Goal: Find specific page/section: Find specific page/section

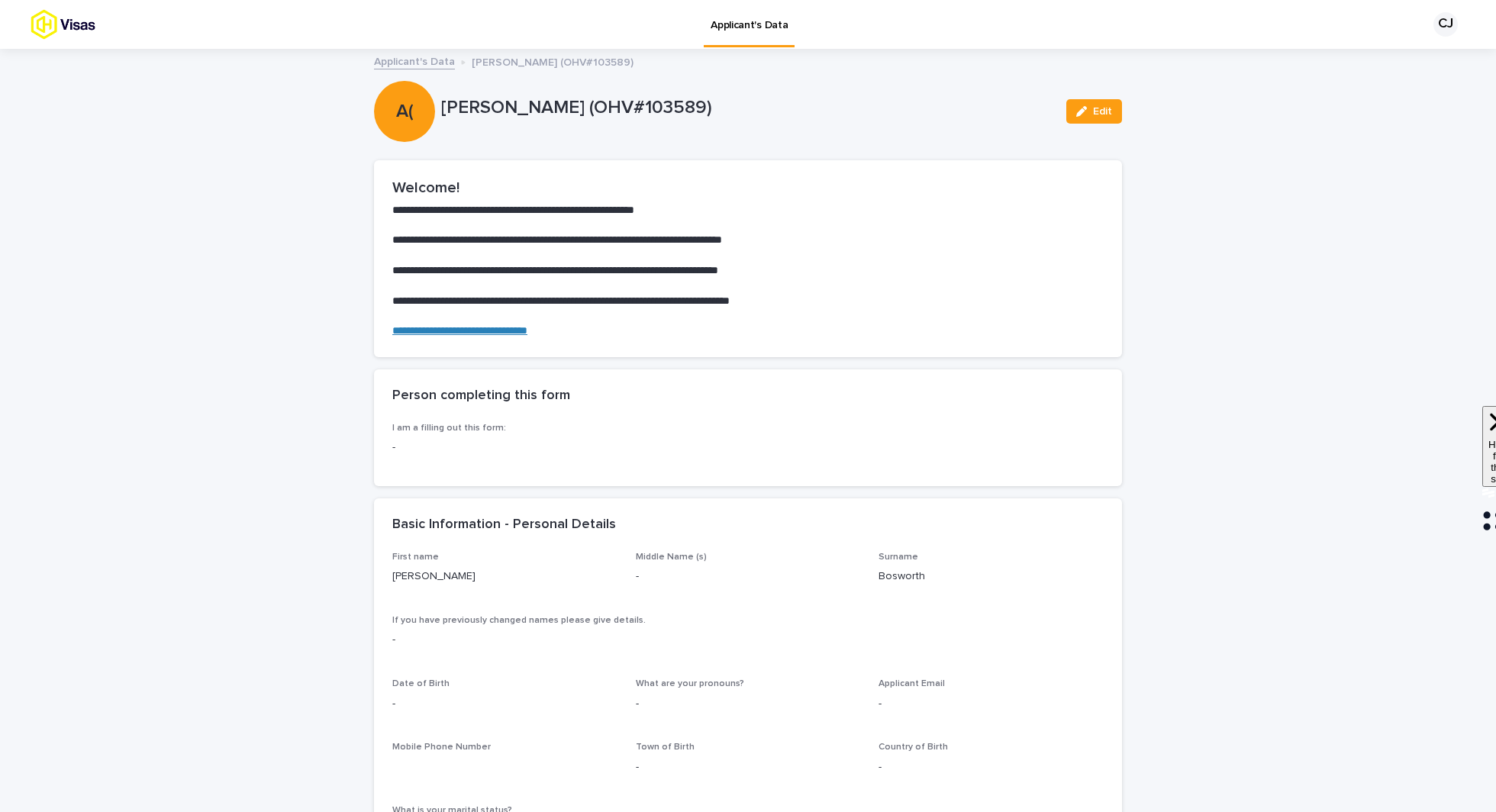
click at [435, 67] on link "Applicant's Data" at bounding box center [414, 61] width 81 height 18
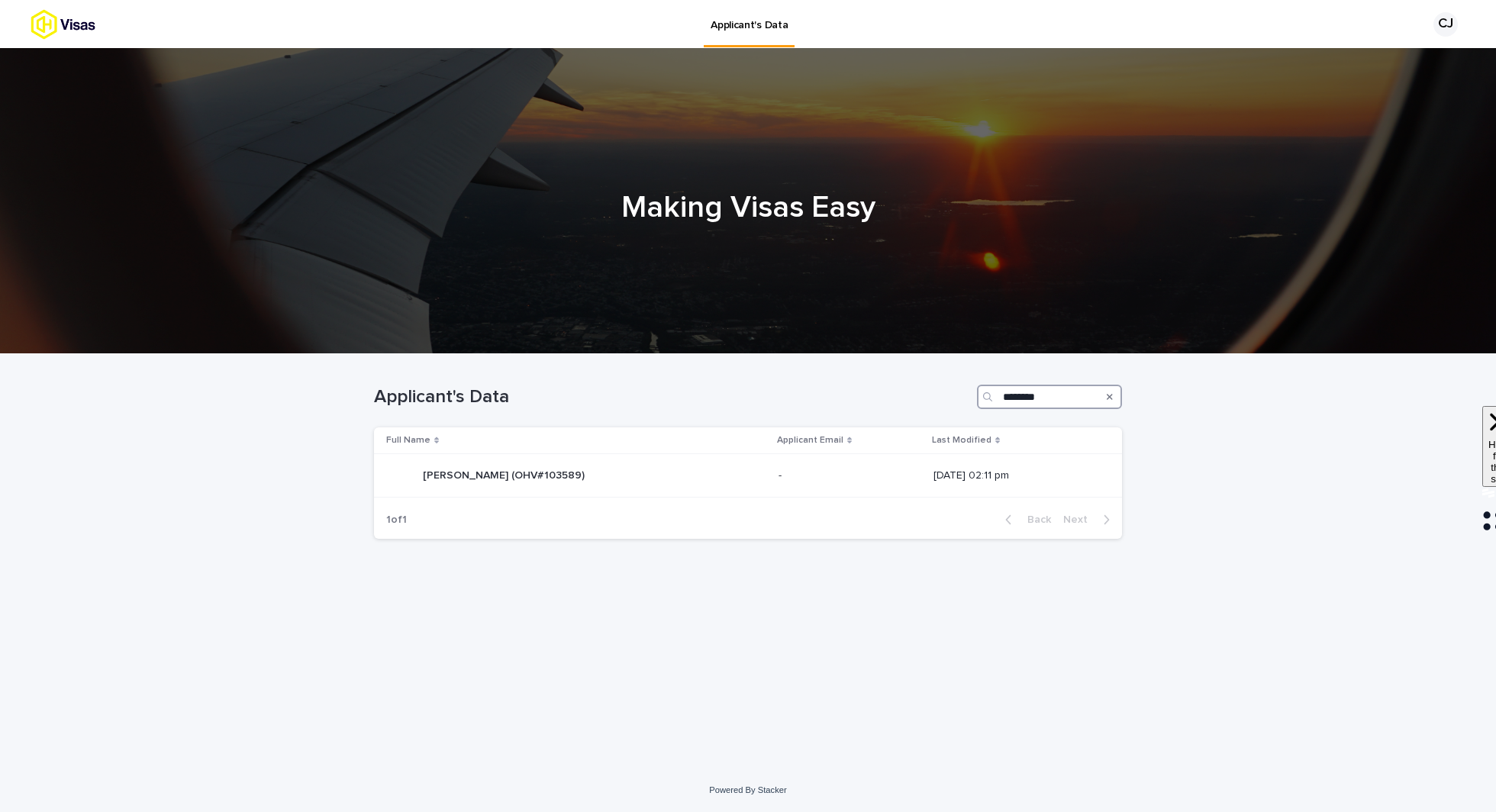
click at [1028, 396] on input "********" at bounding box center [1049, 397] width 145 height 24
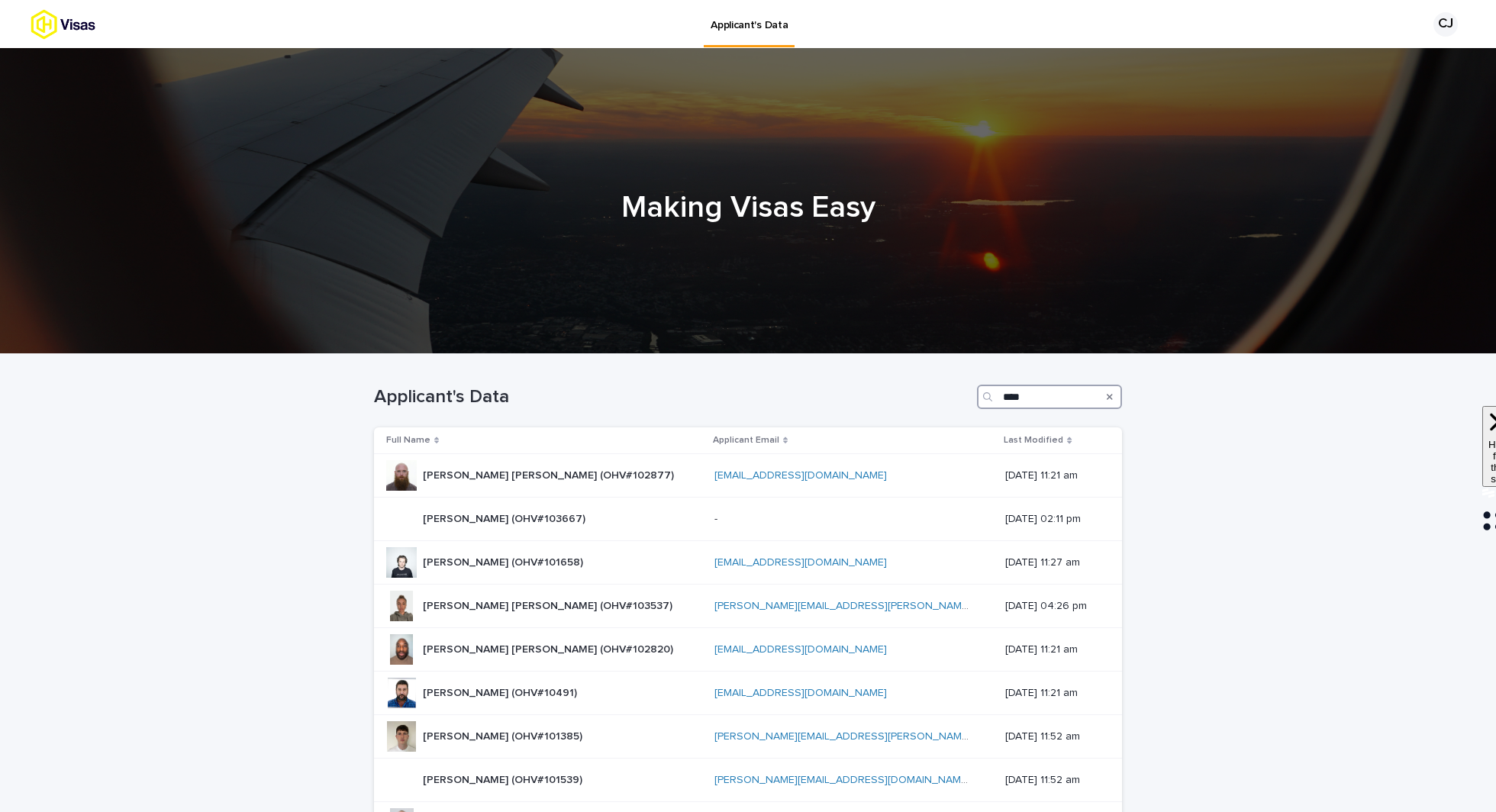
type input "*****"
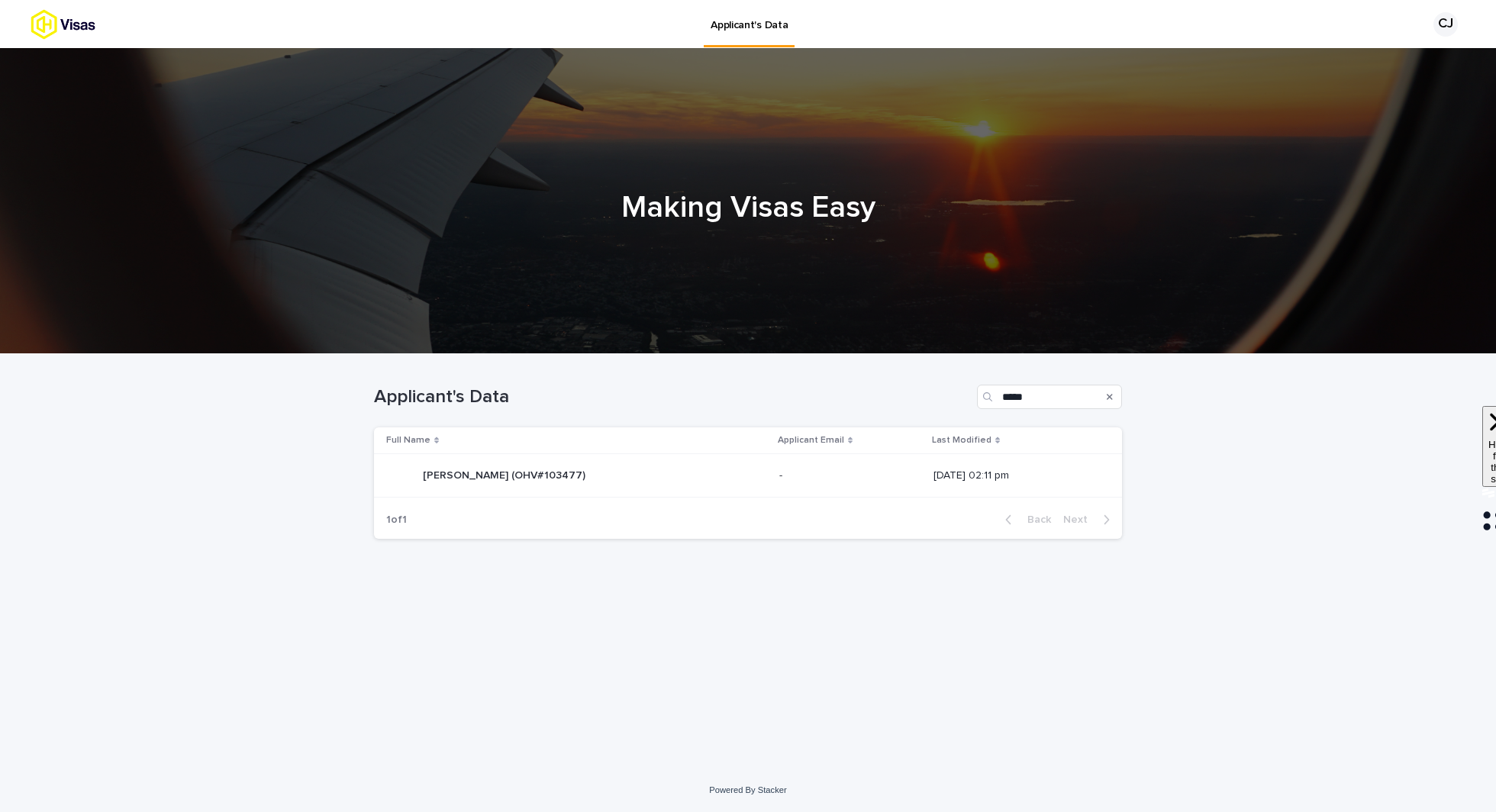
click at [624, 491] on td "[PERSON_NAME] (OHV#103477) [PERSON_NAME] (OHV#103477)" at bounding box center [574, 475] width 399 height 43
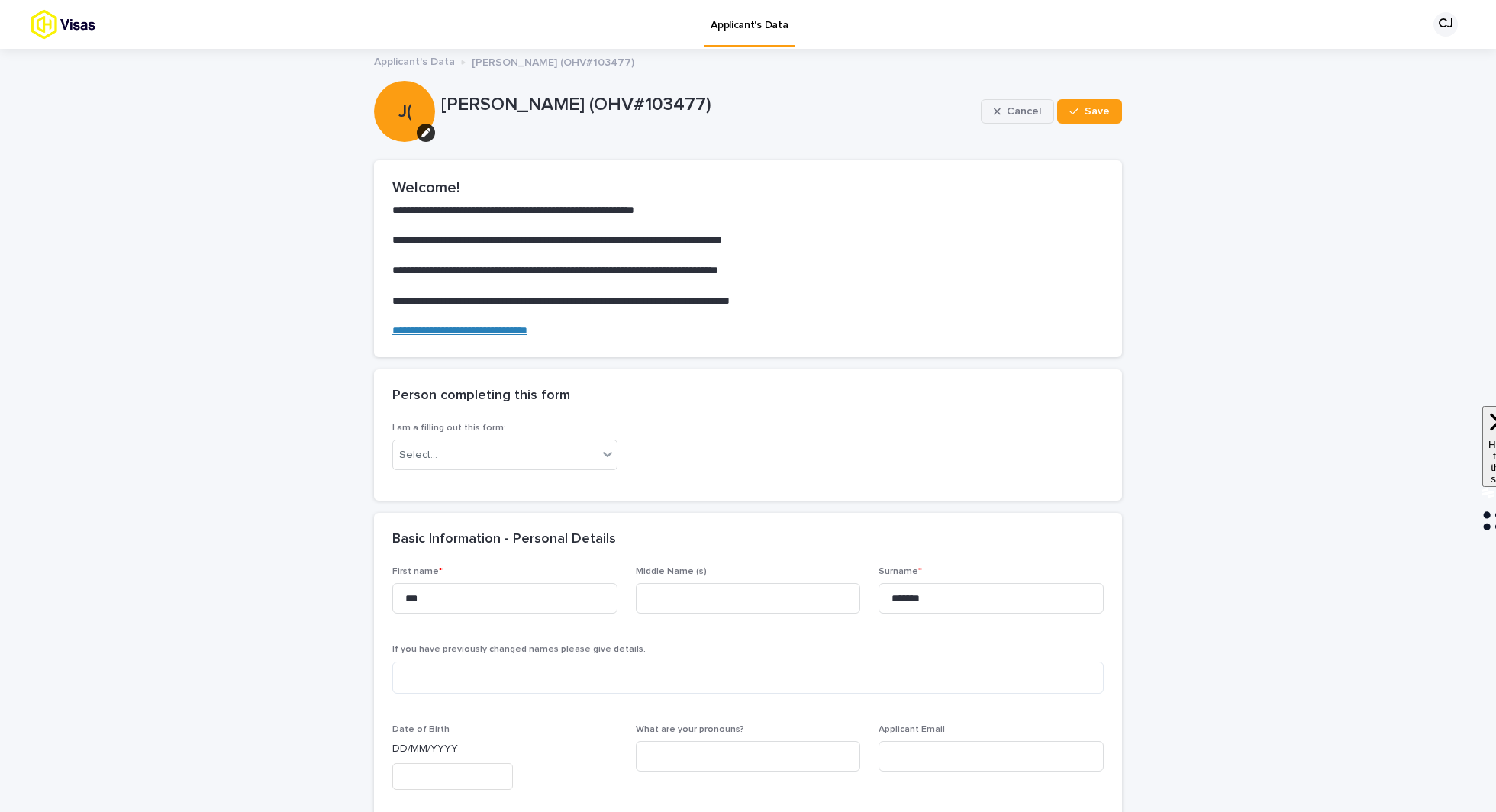
click at [1023, 109] on span "Cancel" at bounding box center [1024, 111] width 34 height 11
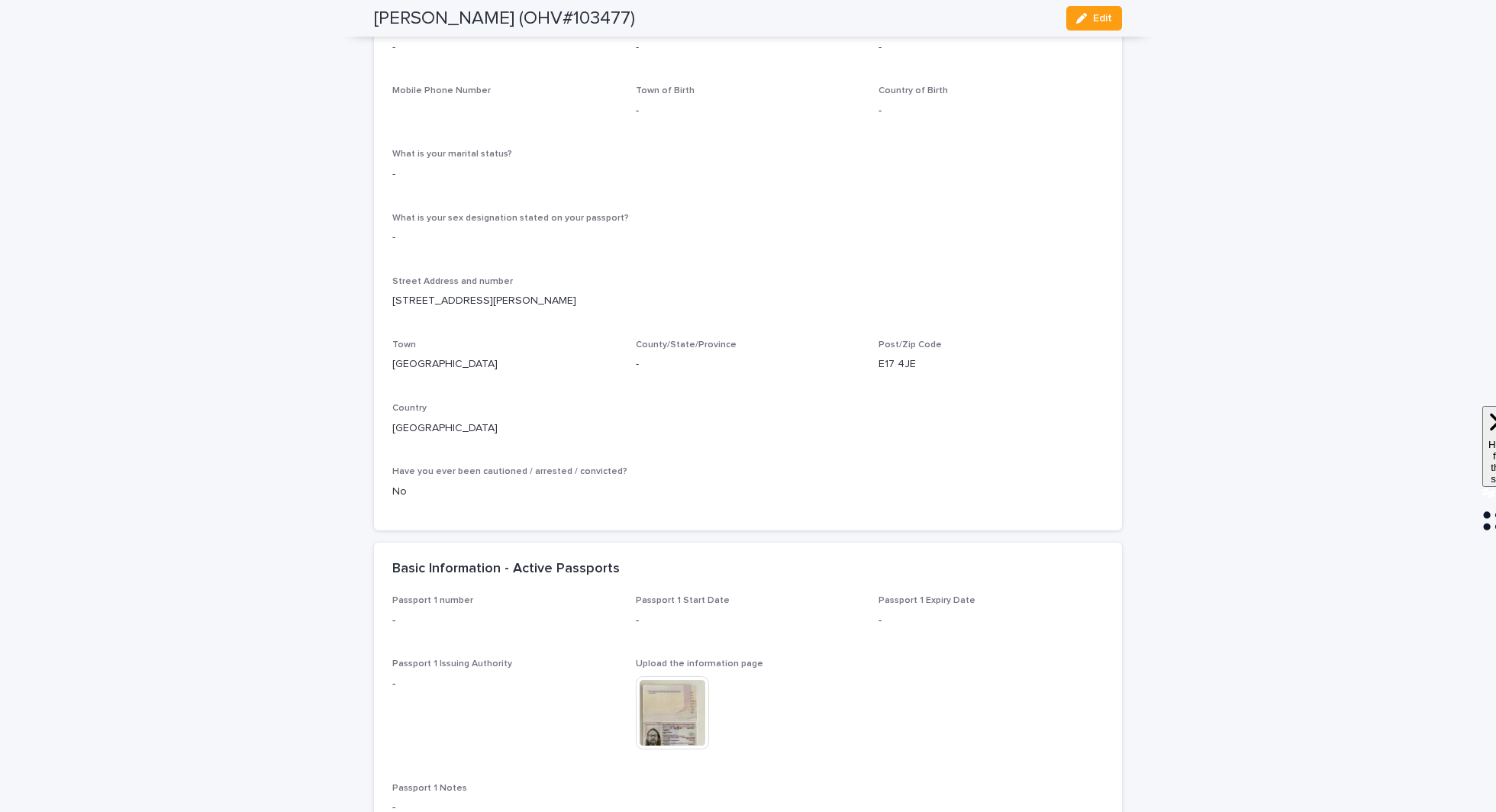
scroll to position [1097, 0]
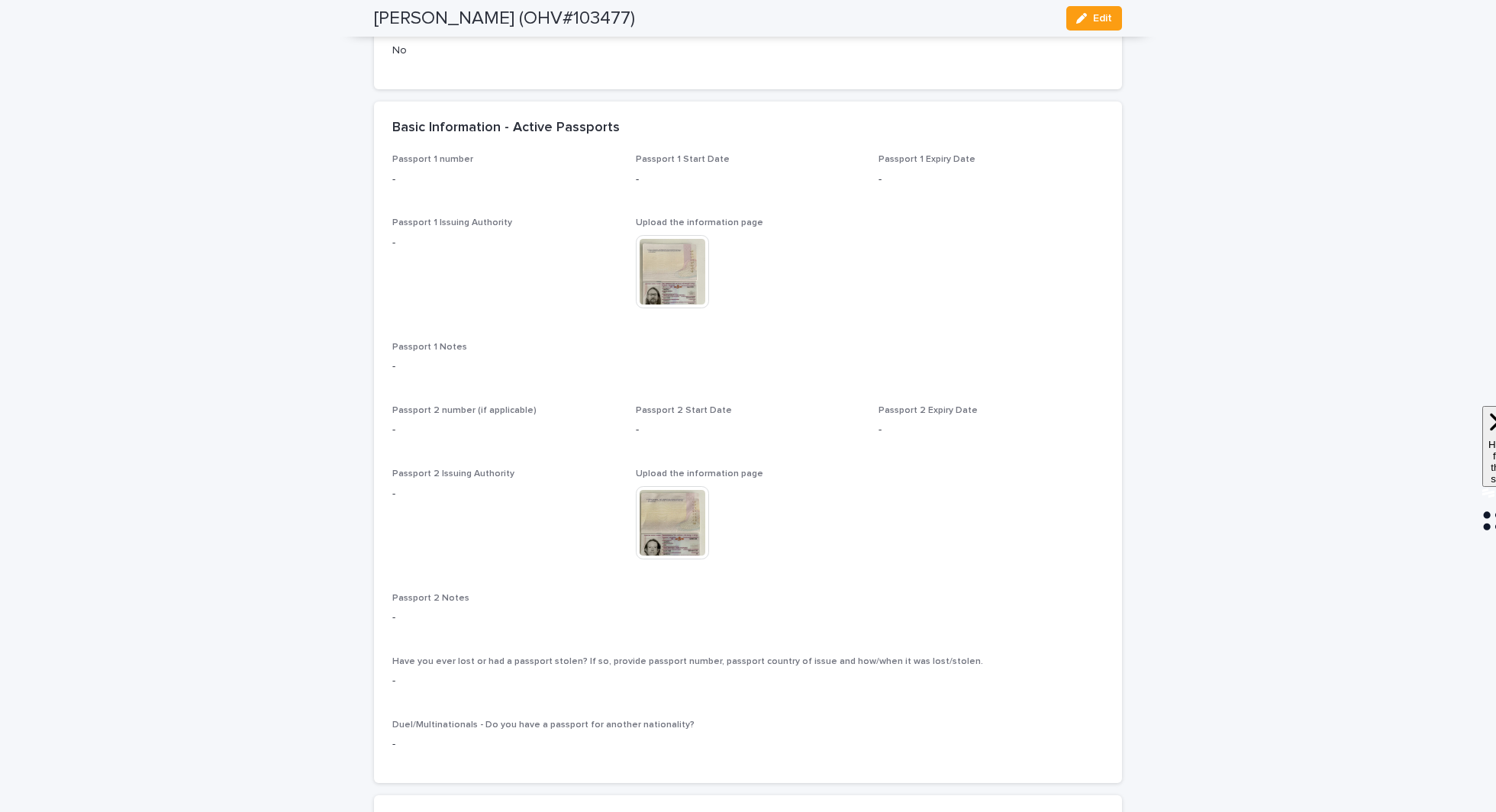
click at [690, 308] on img at bounding box center [673, 271] width 73 height 73
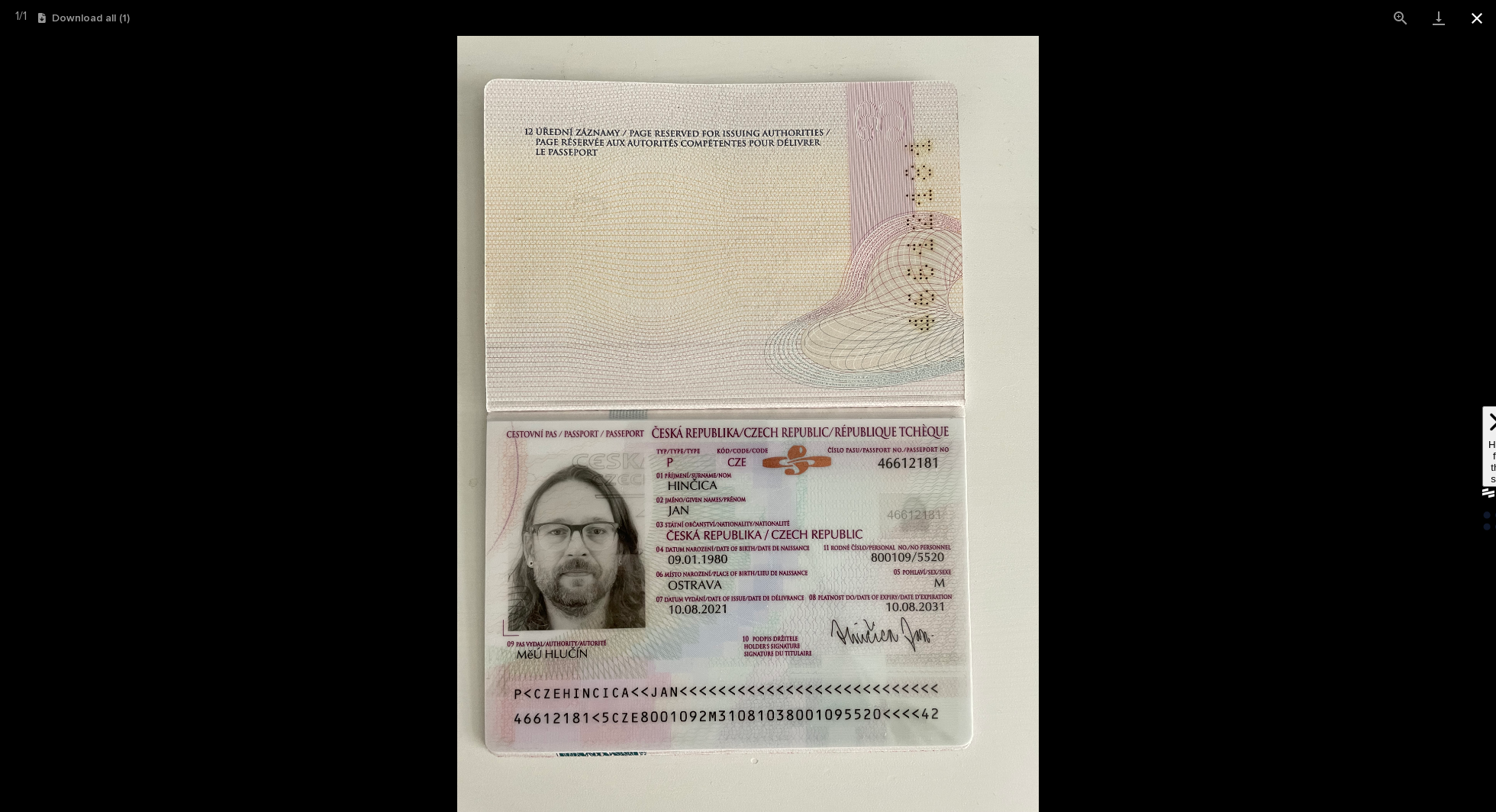
click at [1481, 18] on button "Close gallery" at bounding box center [1476, 18] width 38 height 36
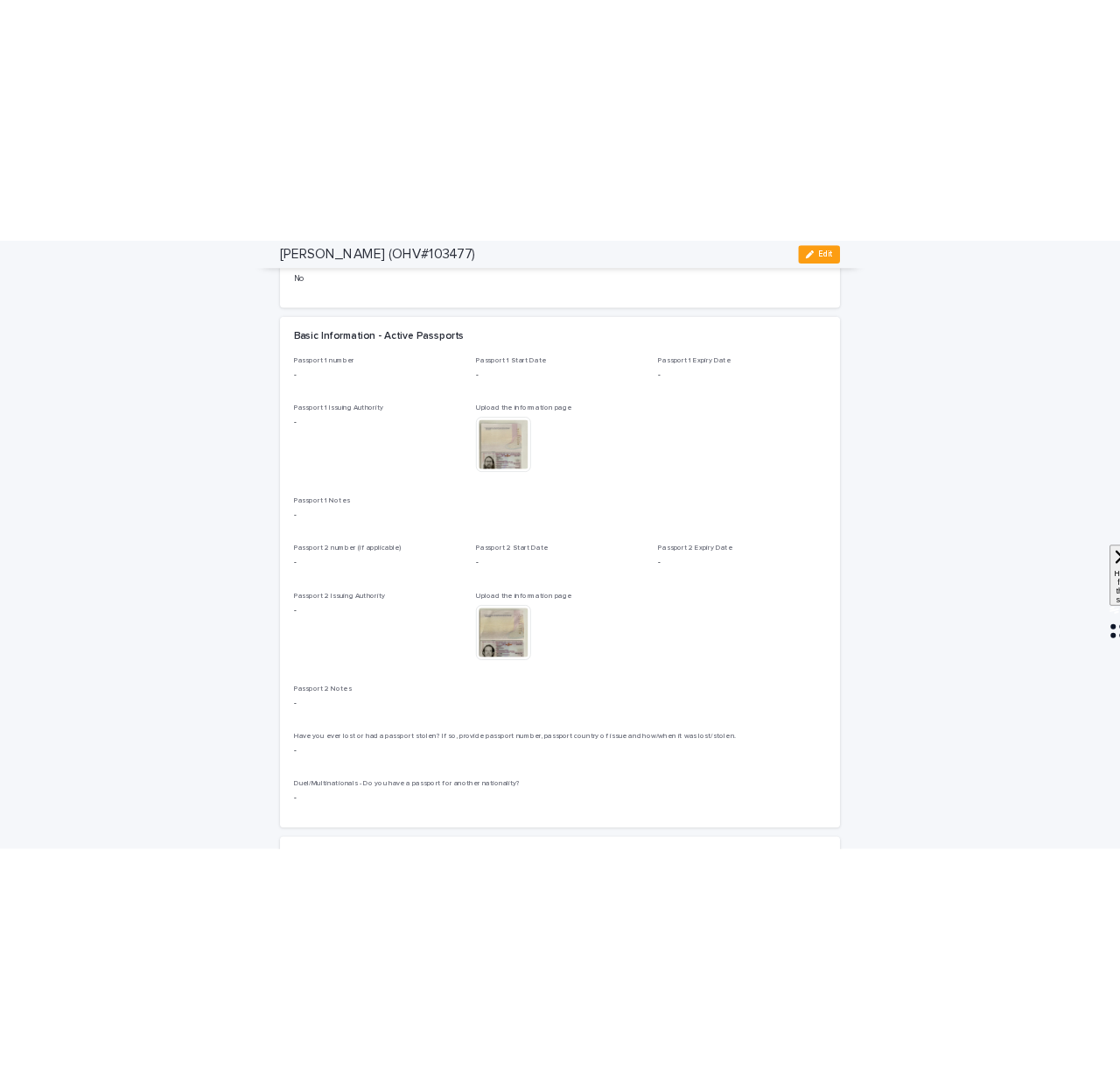
scroll to position [0, 0]
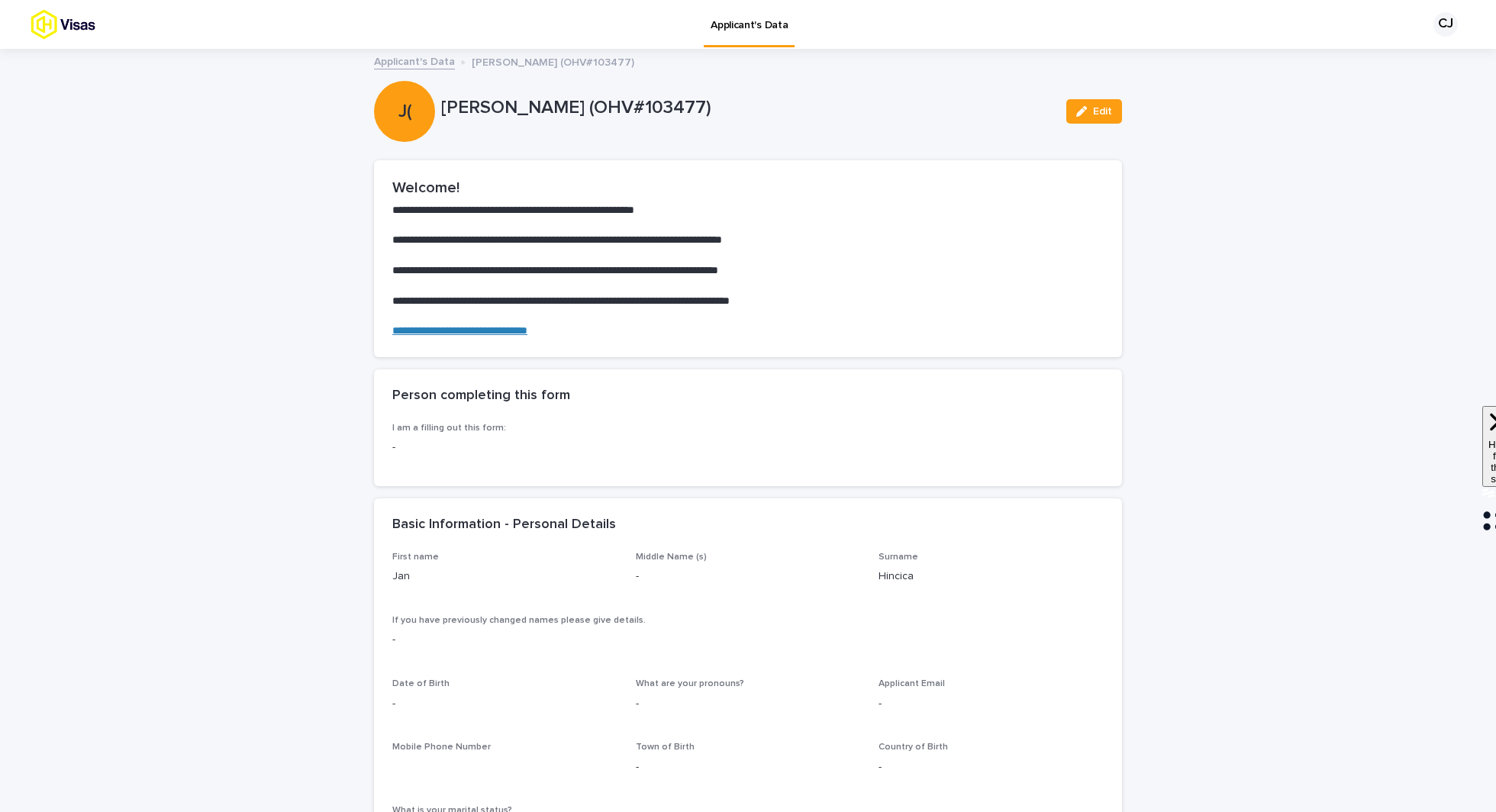
click at [407, 65] on link "Applicant's Data" at bounding box center [414, 61] width 81 height 18
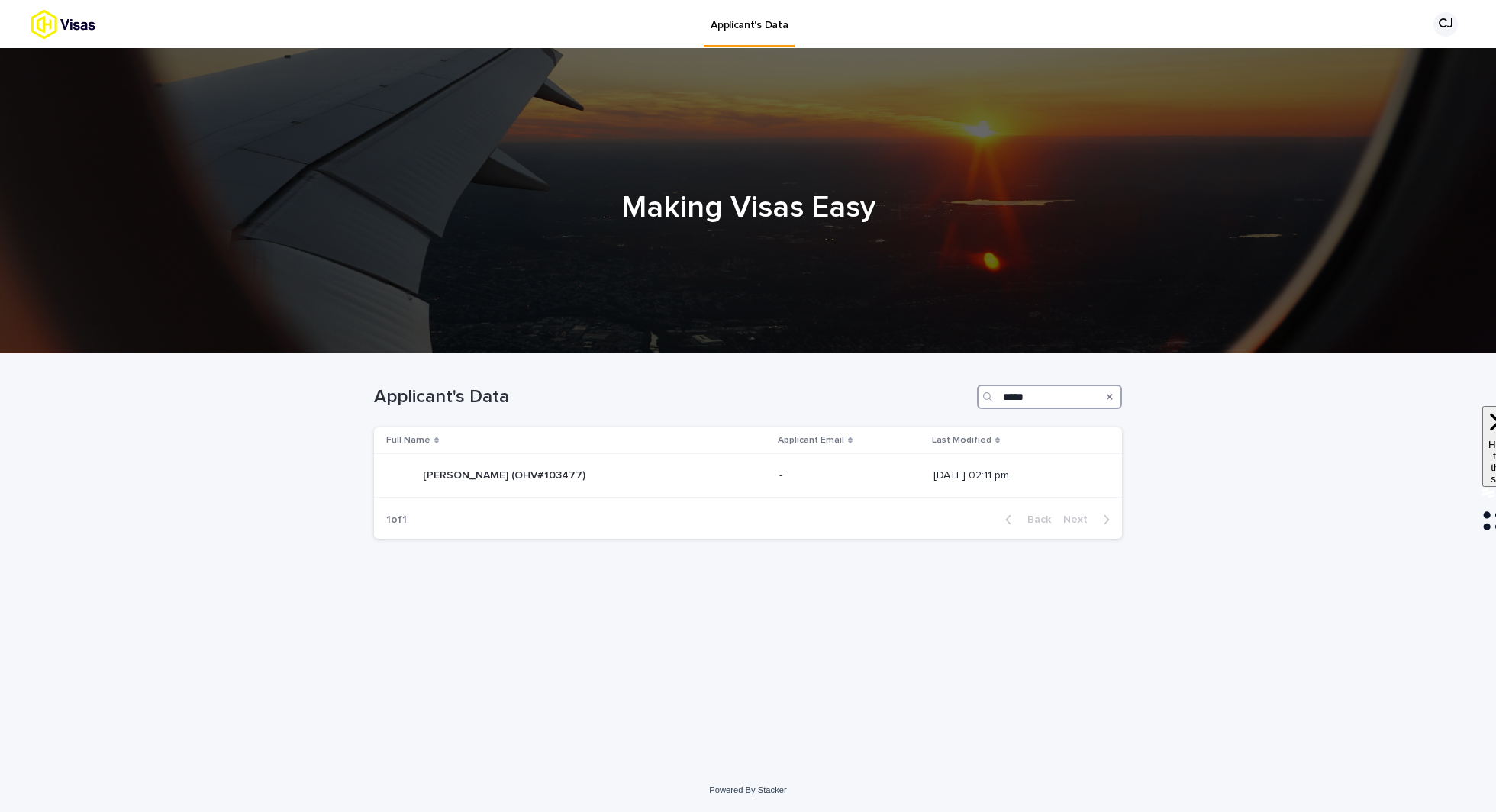
click at [1014, 398] on input "*****" at bounding box center [1049, 397] width 145 height 24
paste input "Search"
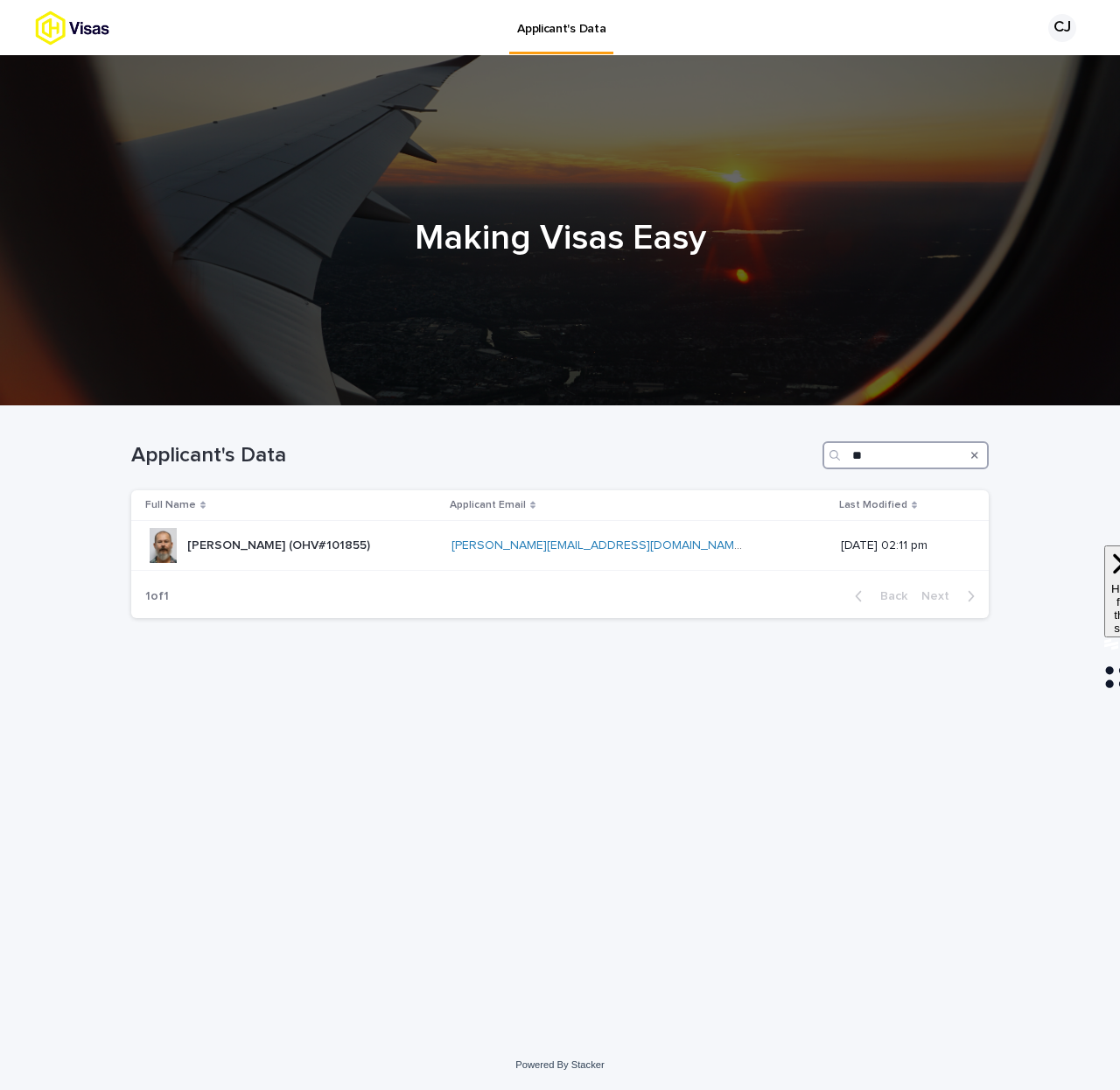
type input "*"
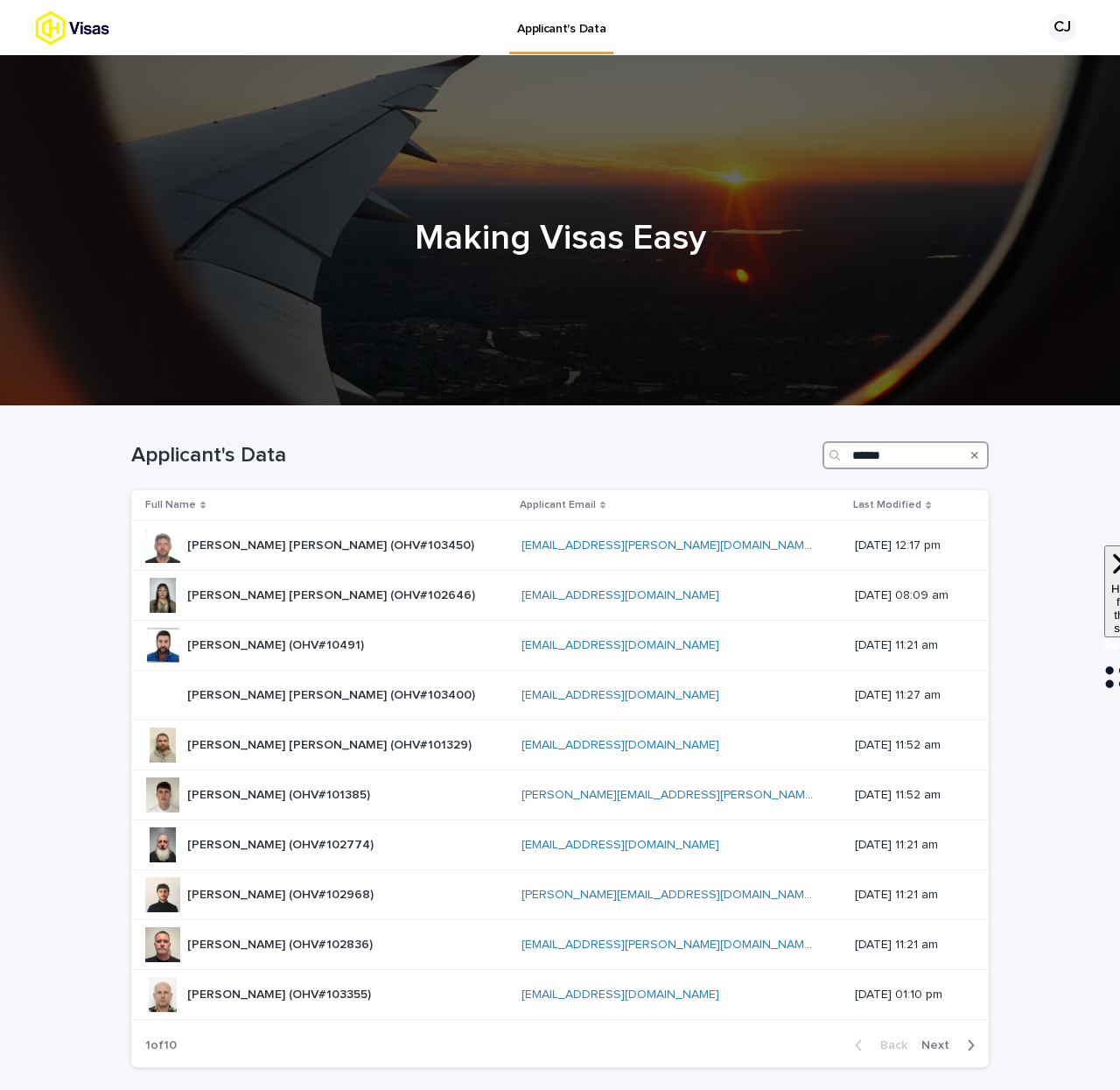
type input "*******"
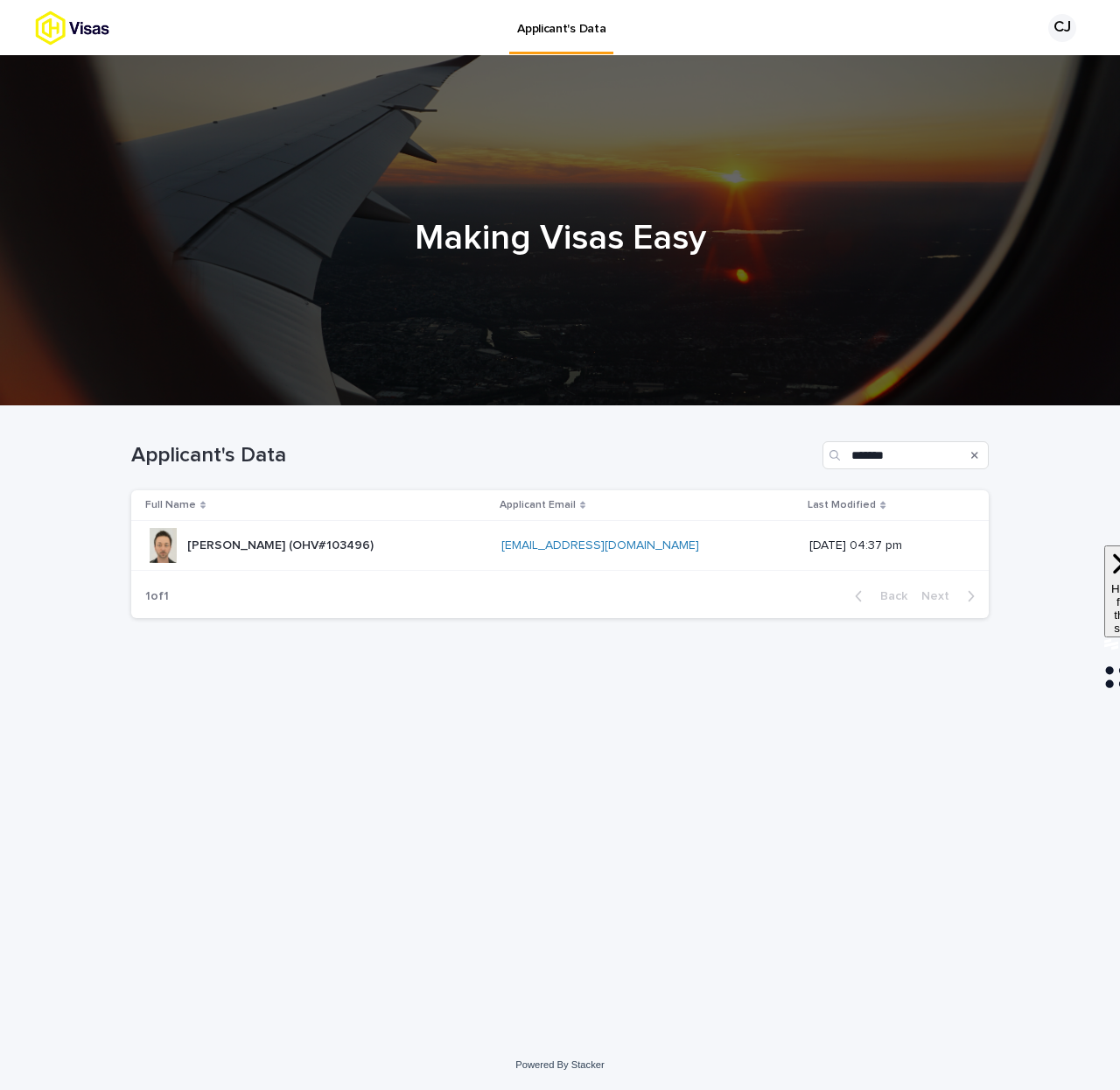
click at [353, 546] on div "[PERSON_NAME] (OHV#103496) [PERSON_NAME] (OHV#103496)" at bounding box center [316, 545] width 342 height 35
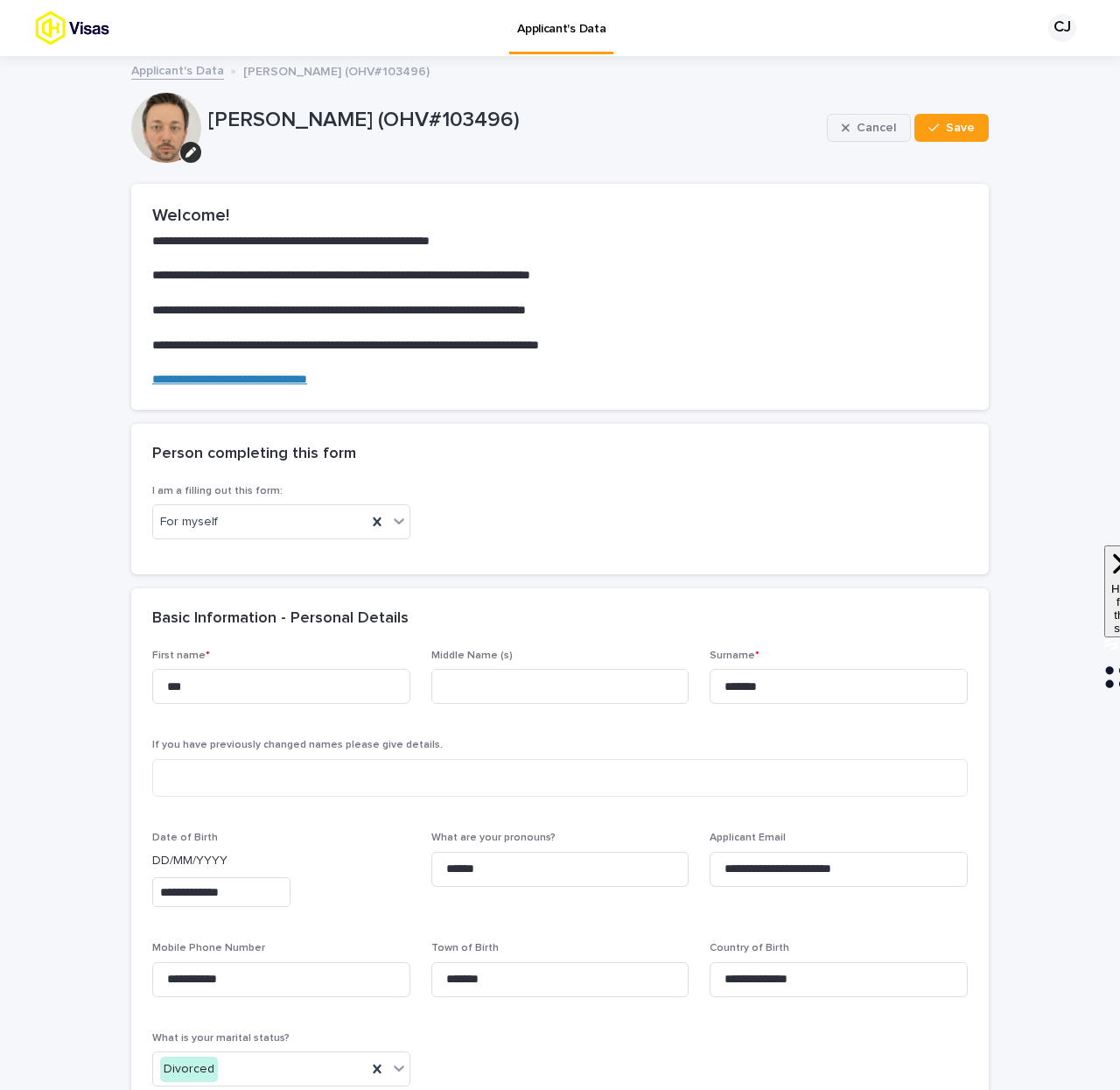
click at [853, 130] on div "button" at bounding box center [850, 127] width 15 height 12
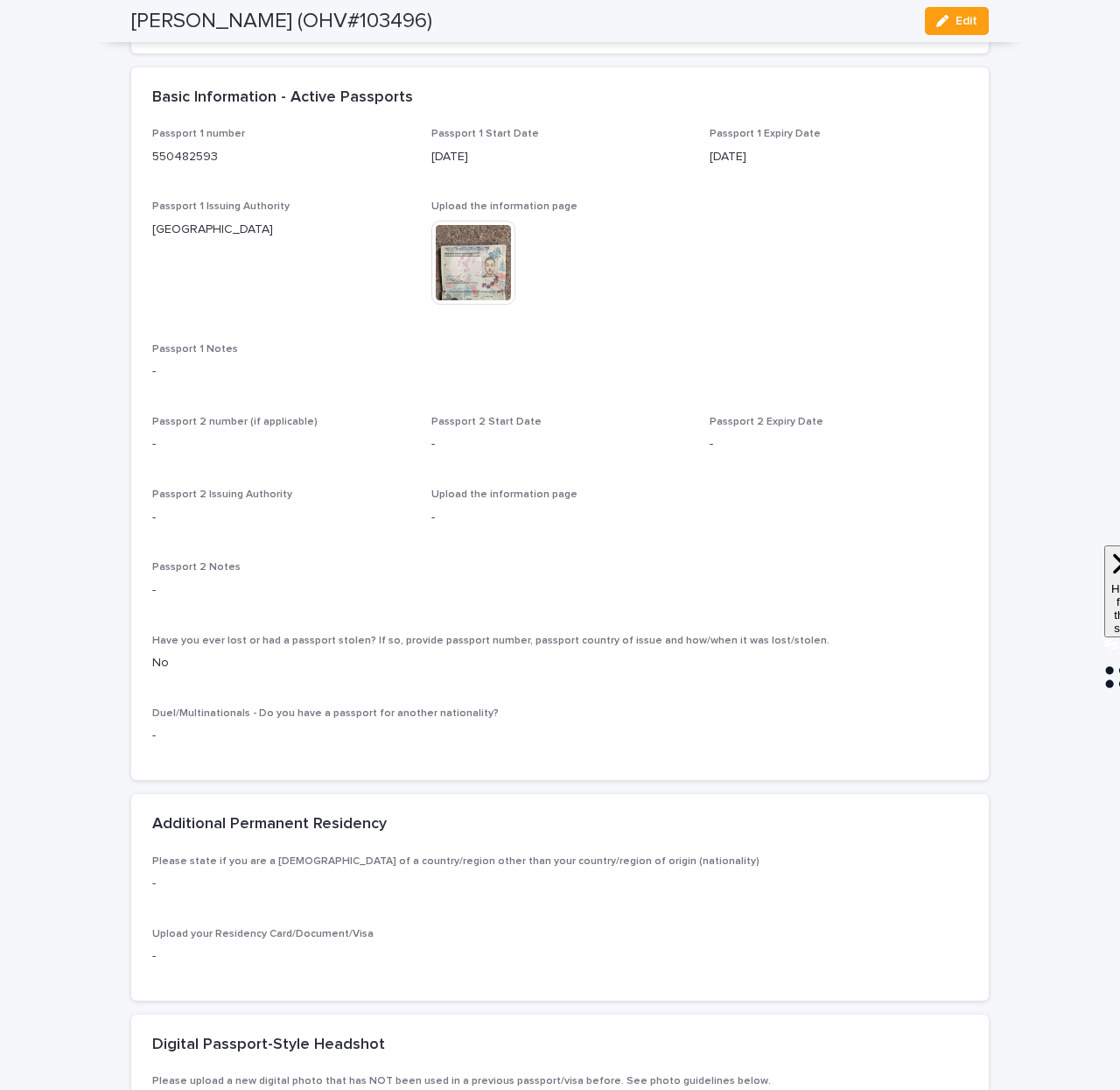
scroll to position [1300, 0]
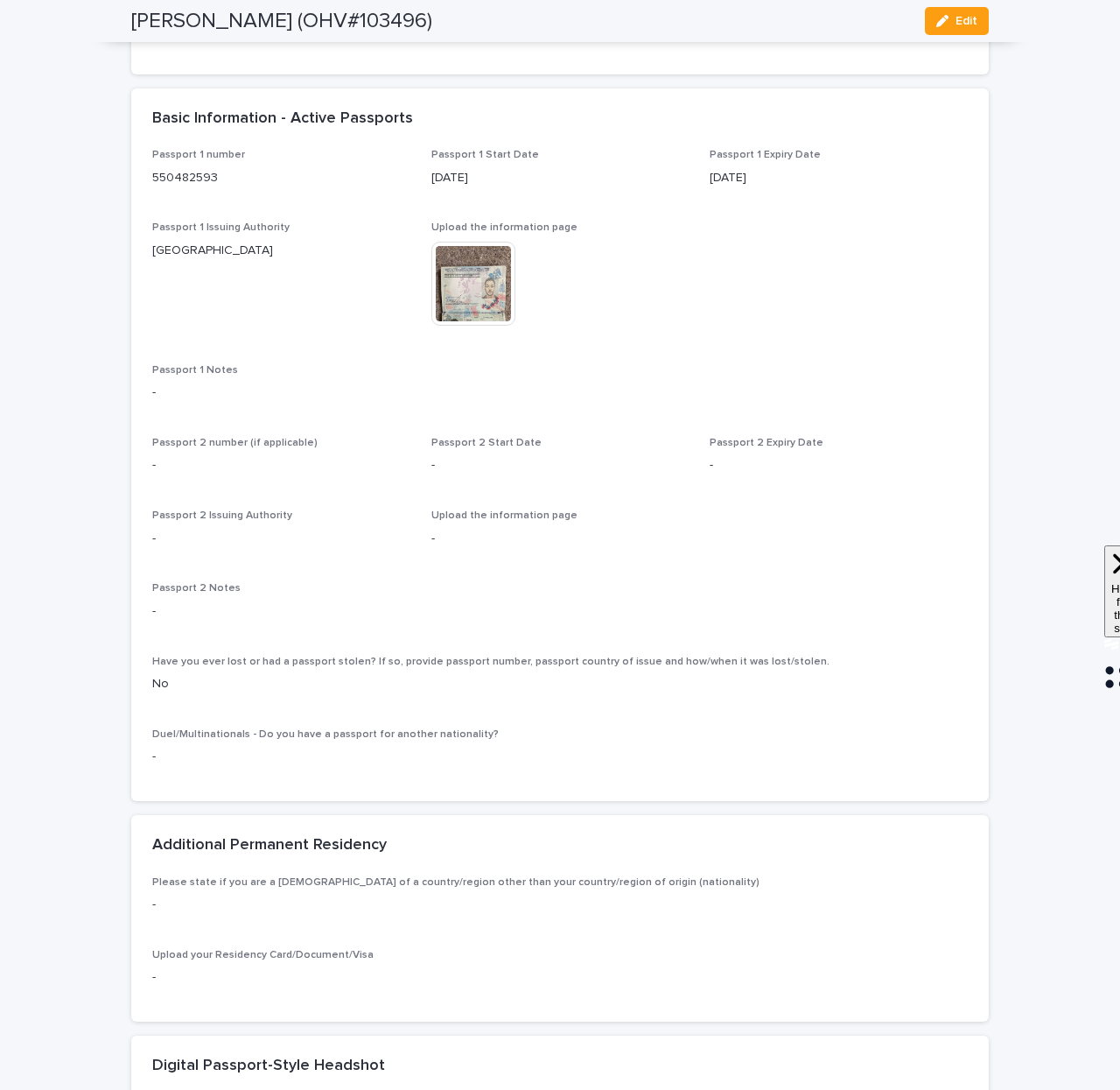
click at [464, 316] on img at bounding box center [474, 283] width 84 height 84
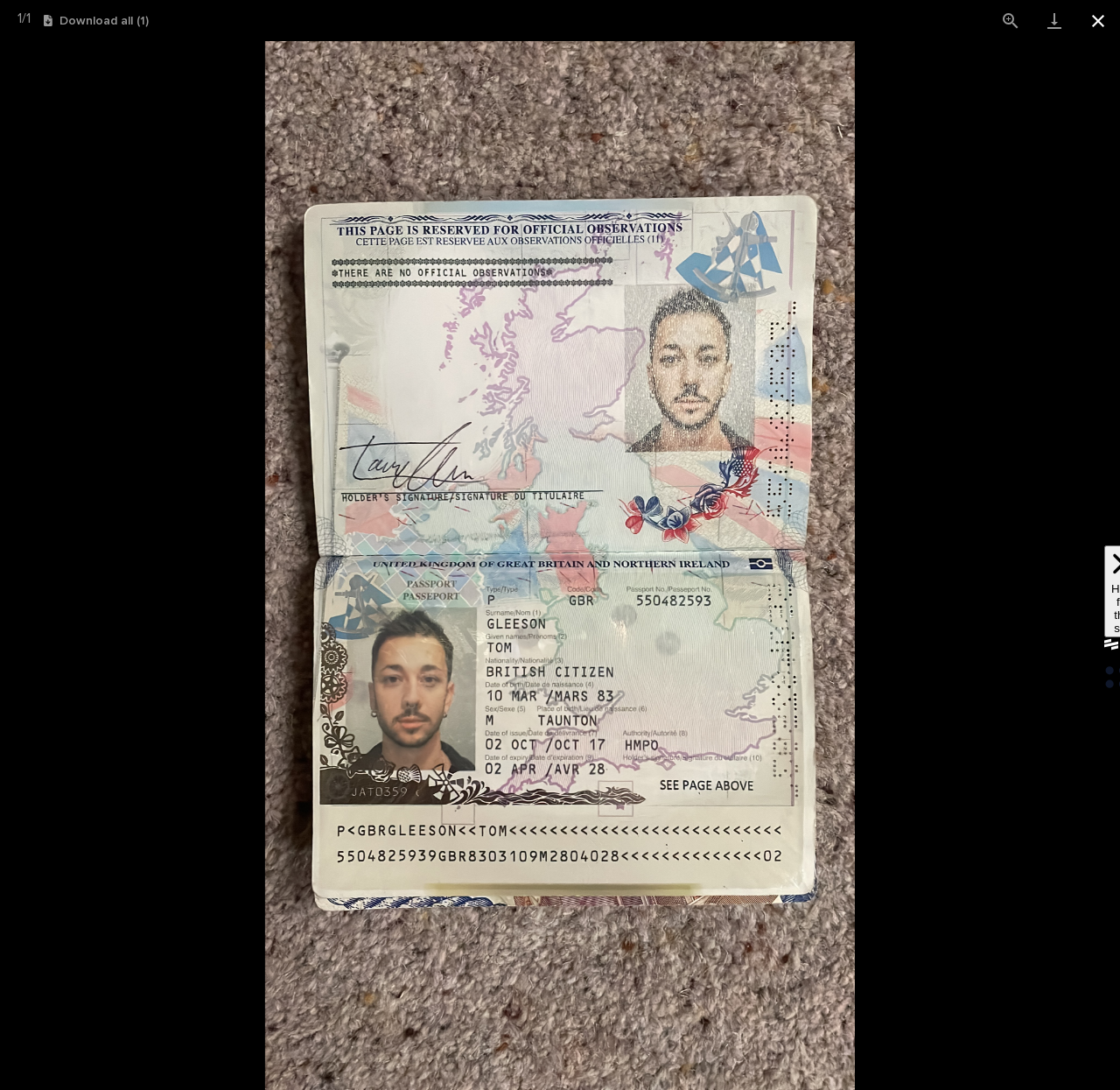
click at [1096, 21] on button "Close gallery" at bounding box center [1098, 21] width 44 height 41
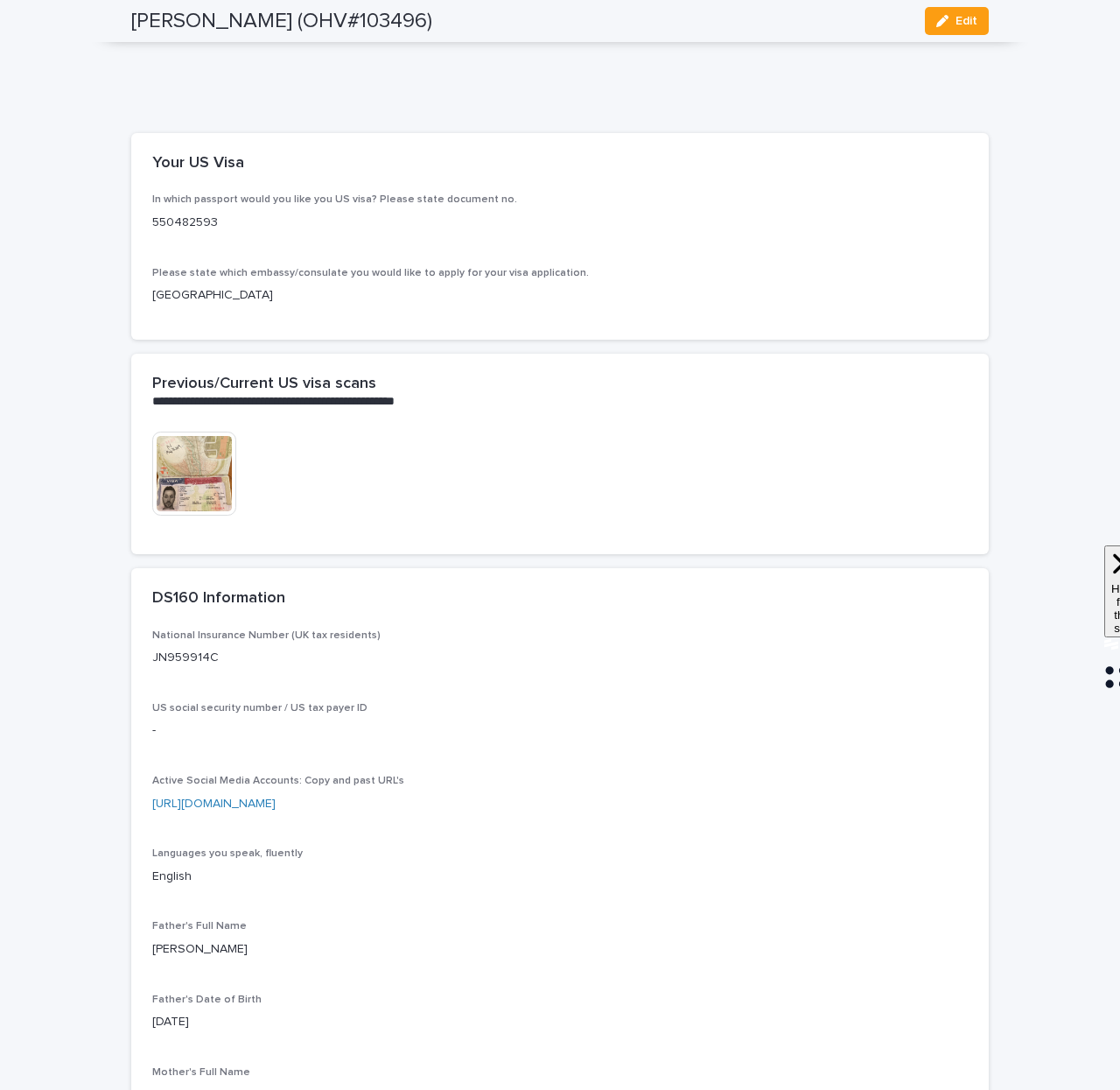
scroll to position [4044, 0]
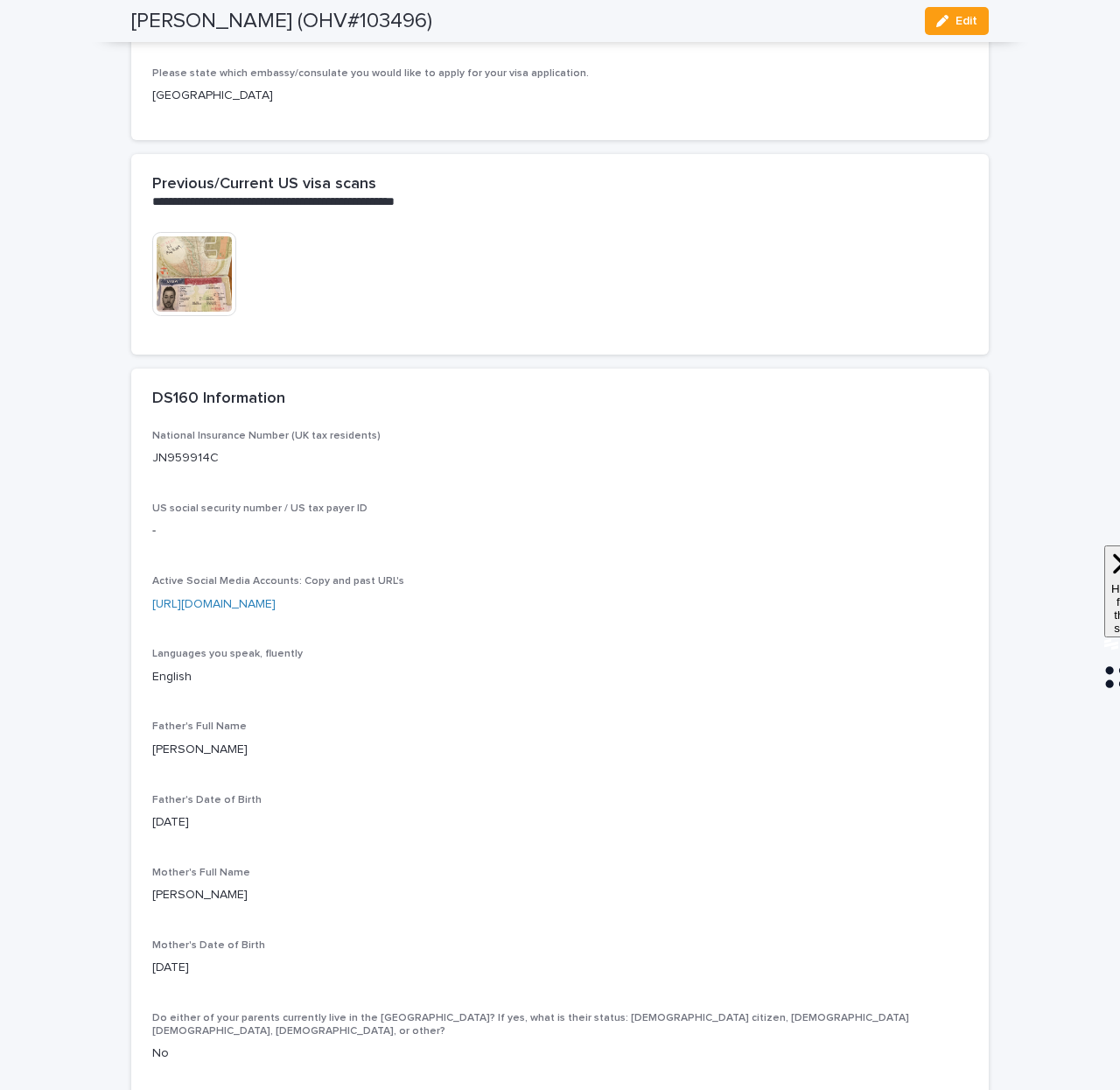
click at [186, 316] on img at bounding box center [194, 274] width 84 height 84
